Goal: Information Seeking & Learning: Find specific fact

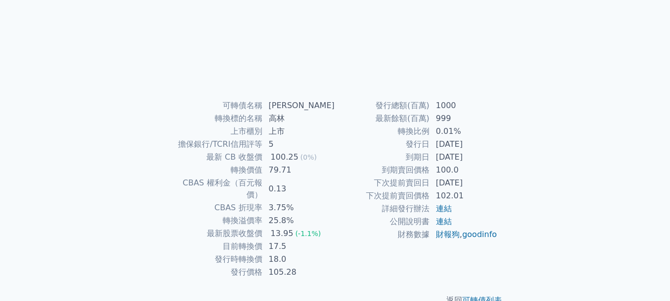
scroll to position [158, 0]
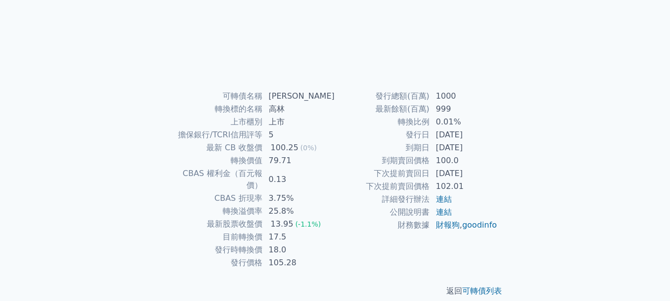
click at [273, 94] on td "[PERSON_NAME]" at bounding box center [299, 96] width 72 height 13
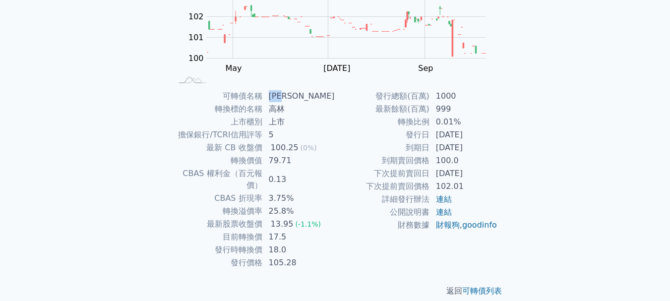
drag, startPoint x: 275, startPoint y: 94, endPoint x: 284, endPoint y: 95, distance: 9.0
click at [304, 95] on td "[PERSON_NAME]" at bounding box center [299, 96] width 72 height 13
copy td "[PERSON_NAME]"
drag, startPoint x: 242, startPoint y: 227, endPoint x: 284, endPoint y: 224, distance: 41.3
click at [294, 231] on tr "目前轉換價 17.5" at bounding box center [254, 237] width 163 height 13
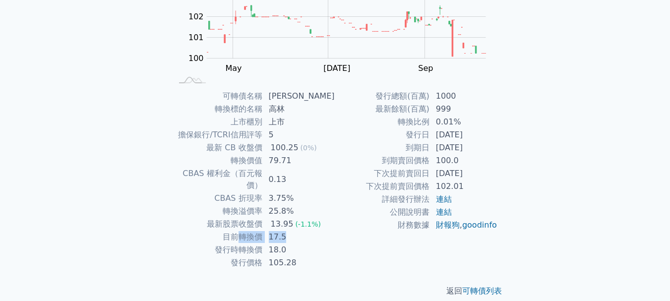
copy tr "轉換價 17.5"
drag, startPoint x: 401, startPoint y: 122, endPoint x: 467, endPoint y: 117, distance: 66.7
click at [467, 117] on tr "轉換比例 0.01%" at bounding box center [416, 122] width 163 height 13
copy tr "轉換比例 0.01%"
drag, startPoint x: 406, startPoint y: 148, endPoint x: 471, endPoint y: 146, distance: 65.0
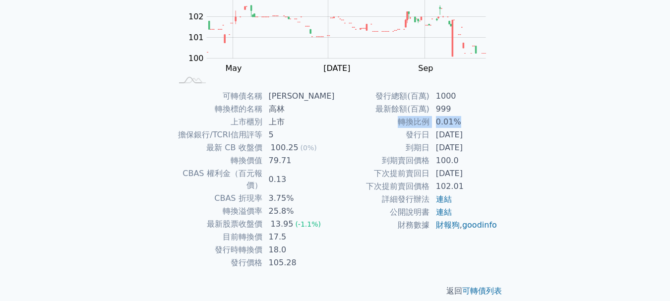
click at [489, 143] on tr "到期日 [DATE]" at bounding box center [416, 147] width 163 height 13
copy tr "到期日 [DATE]"
